Goal: Check status

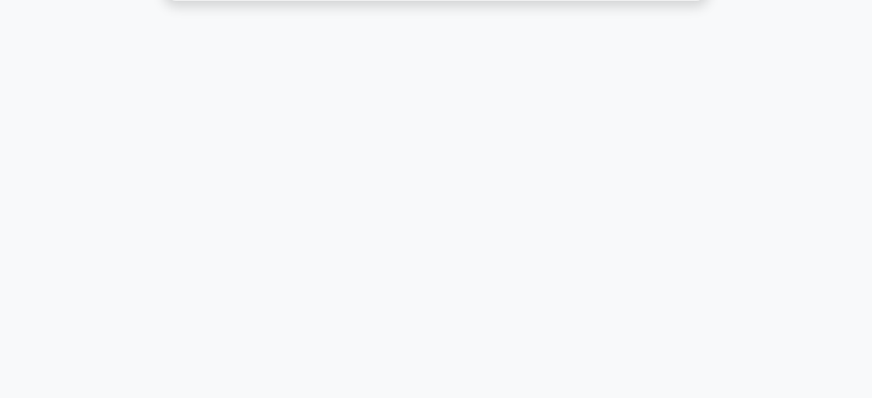
scroll to position [18, 0]
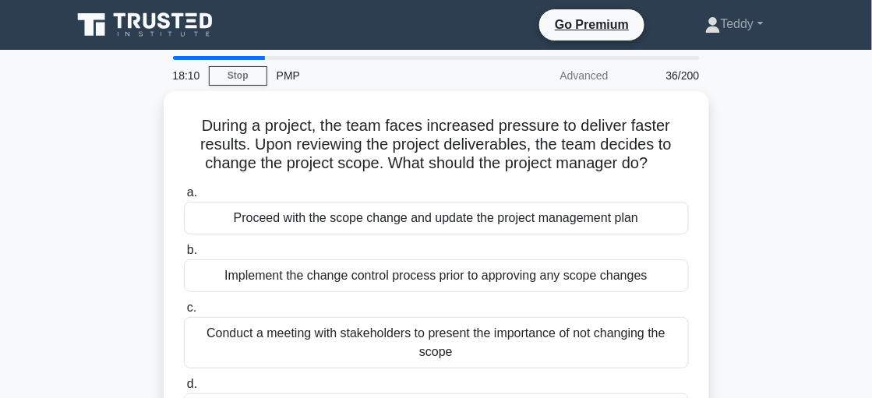
click at [249, 81] on link "Stop" at bounding box center [238, 75] width 58 height 19
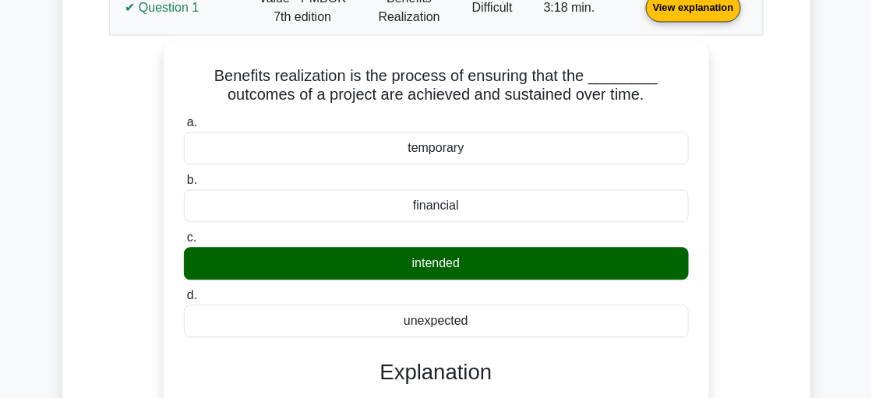
scroll to position [701, 0]
